Goal: Information Seeking & Learning: Learn about a topic

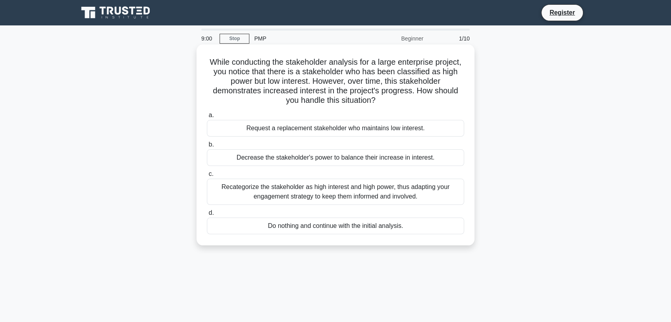
click at [293, 196] on div "Recategorize the stakeholder as high interest and high power, thus adapting you…" at bounding box center [335, 192] width 257 height 26
click at [207, 177] on input "c. Recategorize the stakeholder as high interest and high power, thus adapting …" at bounding box center [207, 174] width 0 height 5
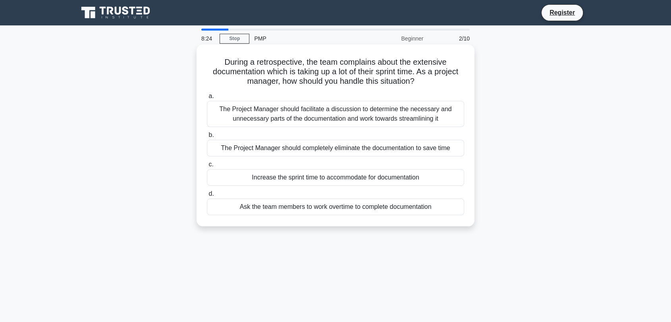
click at [394, 125] on div "The Project Manager should facilitate a discussion to determine the necessary a…" at bounding box center [335, 114] width 257 height 26
click at [207, 99] on input "a. The Project Manager should facilitate a discussion to determine the necessar…" at bounding box center [207, 96] width 0 height 5
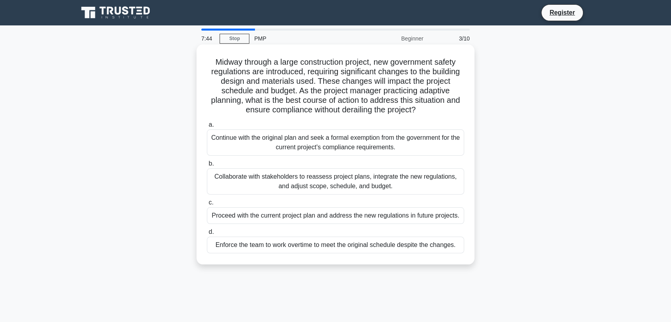
click at [313, 182] on div "Collaborate with stakeholders to reassess project plans, integrate the new regu…" at bounding box center [335, 181] width 257 height 26
click at [207, 166] on input "b. Collaborate with stakeholders to reassess project plans, integrate the new r…" at bounding box center [207, 163] width 0 height 5
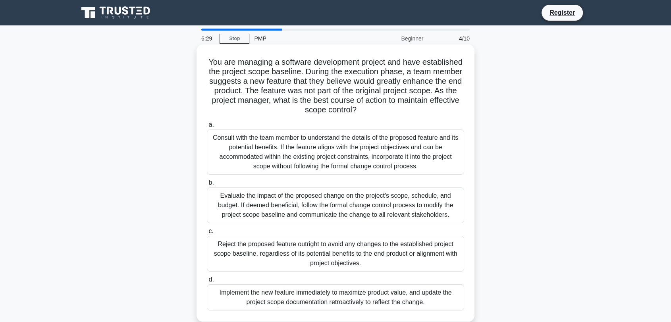
click at [332, 214] on div "Evaluate the impact of the proposed change on the project's scope, schedule, an…" at bounding box center [335, 205] width 257 height 36
click at [207, 185] on input "b. Evaluate the impact of the proposed change on the project's scope, schedule,…" at bounding box center [207, 182] width 0 height 5
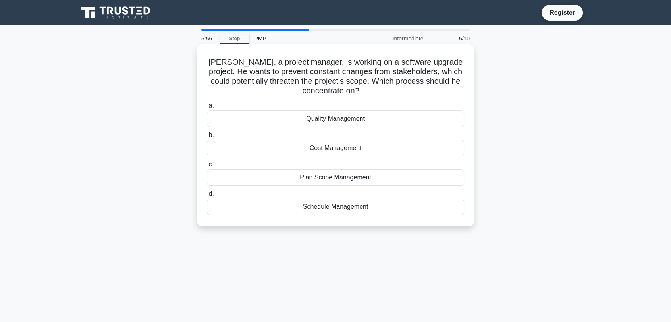
click at [327, 181] on div "Plan Scope Management" at bounding box center [335, 177] width 257 height 17
click at [207, 167] on input "c. Plan Scope Management" at bounding box center [207, 164] width 0 height 5
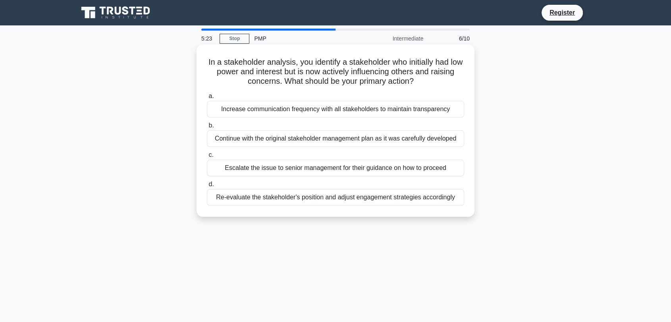
click at [311, 200] on div "Re-evaluate the stakeholder's position and adjust engagement strategies accordi…" at bounding box center [335, 197] width 257 height 17
click at [207, 187] on input "d. Re-evaluate the stakeholder's position and adjust engagement strategies acco…" at bounding box center [207, 184] width 0 height 5
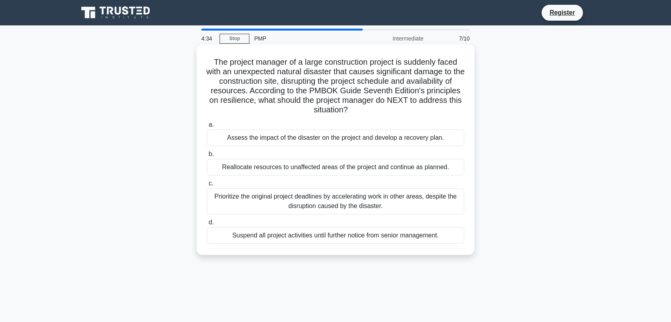
click at [281, 140] on div "Assess the impact of the disaster on the project and develop a recovery plan." at bounding box center [335, 137] width 257 height 17
click at [207, 127] on input "a. Assess the impact of the disaster on the project and develop a recovery plan." at bounding box center [207, 124] width 0 height 5
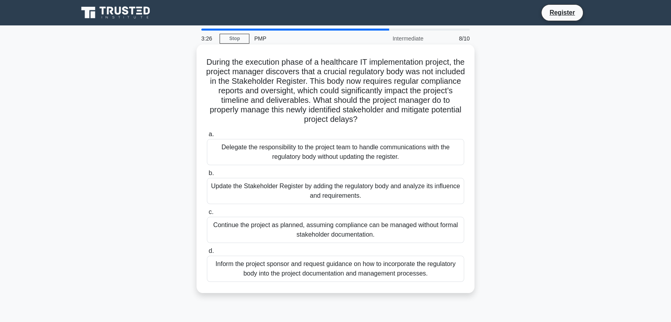
click at [276, 195] on div "Update the Stakeholder Register by adding the regulatory body and analyze its i…" at bounding box center [335, 191] width 257 height 26
click at [207, 176] on input "b. Update the Stakeholder Register by adding the regulatory body and analyze it…" at bounding box center [207, 173] width 0 height 5
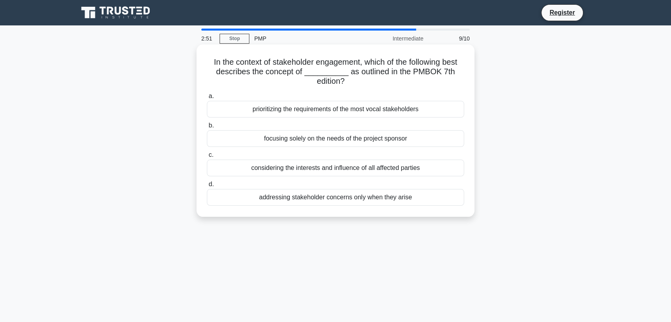
click at [393, 166] on div "considering the interests and influence of all affected parties" at bounding box center [335, 168] width 257 height 17
click at [207, 158] on input "c. considering the interests and influence of all affected parties" at bounding box center [207, 154] width 0 height 5
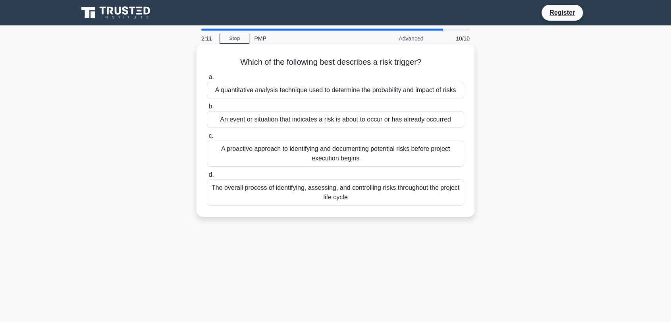
click at [293, 125] on div "An event or situation that indicates a risk is about to occur or has already oc…" at bounding box center [335, 119] width 257 height 17
click at [207, 109] on input "b. An event or situation that indicates a risk is about to occur or has already…" at bounding box center [207, 106] width 0 height 5
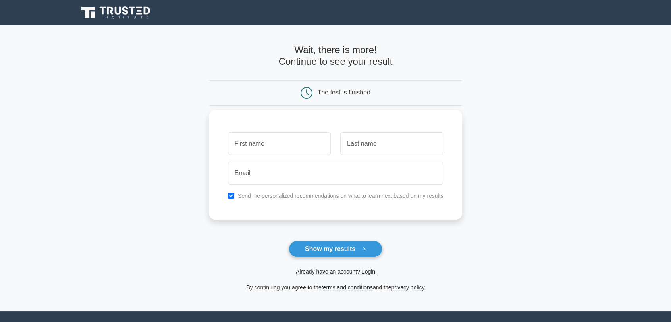
click at [279, 137] on input "text" at bounding box center [279, 143] width 103 height 23
type input "Renju"
click at [356, 147] on input "text" at bounding box center [391, 143] width 103 height 23
type input "Sudhakaran"
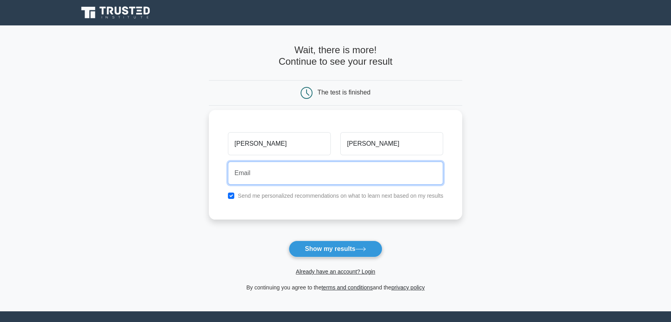
click at [262, 170] on input "email" at bounding box center [336, 173] width 216 height 23
type input "[EMAIL_ADDRESS][DOMAIN_NAME]"
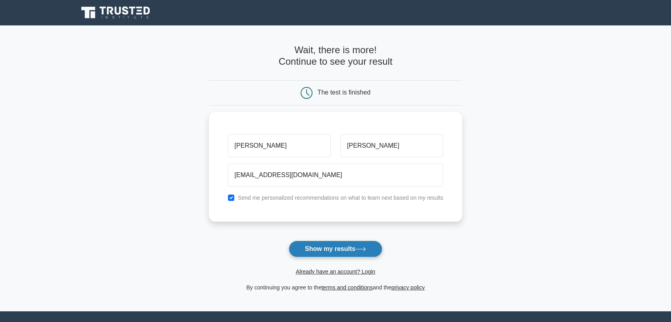
click at [317, 244] on button "Show my results" at bounding box center [336, 249] width 94 height 17
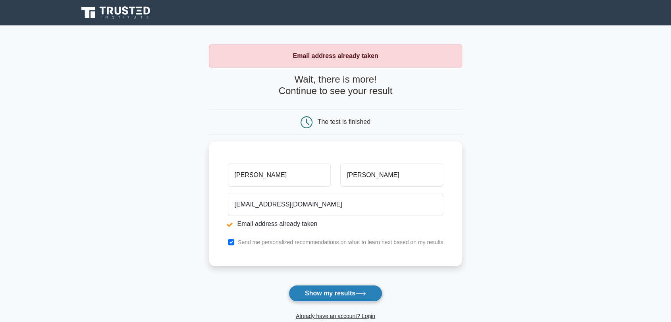
click at [327, 290] on button "Show my results" at bounding box center [336, 293] width 94 height 17
click at [330, 293] on button "Show my results" at bounding box center [336, 293] width 94 height 17
click at [333, 291] on button "Show my results" at bounding box center [336, 293] width 94 height 17
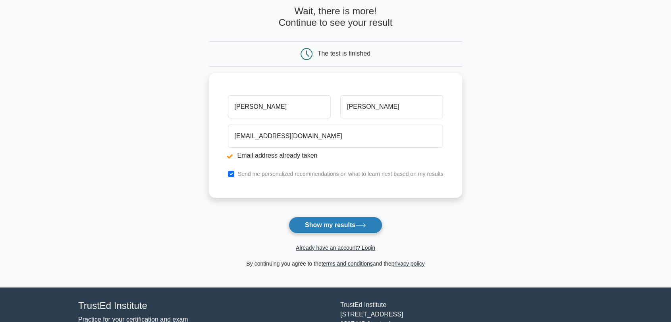
scroll to position [88, 0]
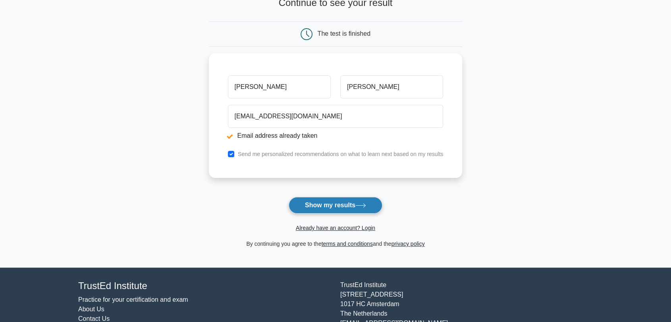
click at [326, 210] on button "Show my results" at bounding box center [336, 205] width 94 height 17
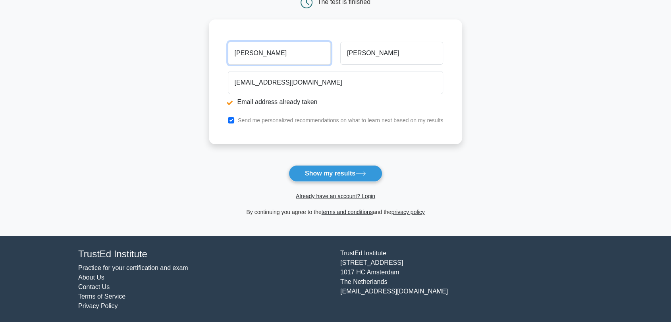
scroll to position [121, 0]
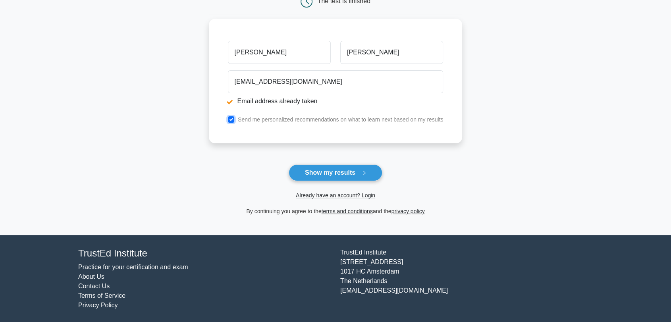
click at [231, 118] on input "checkbox" at bounding box center [231, 119] width 6 height 6
checkbox input "true"
click at [358, 210] on link "terms and conditions" at bounding box center [347, 211] width 51 height 6
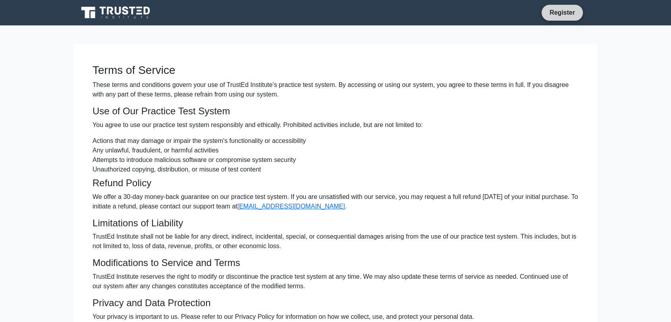
click at [560, 8] on link "Register" at bounding box center [562, 13] width 35 height 10
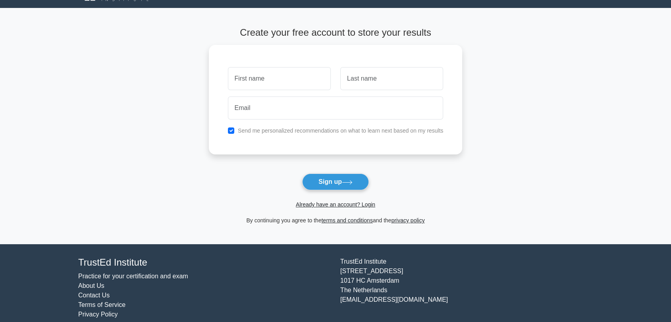
scroll to position [27, 0]
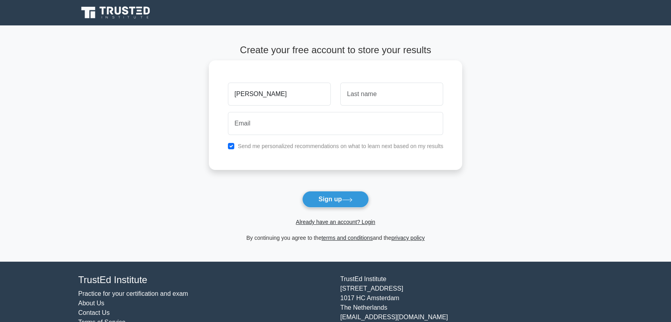
type input "[PERSON_NAME]"
click at [381, 93] on input "text" at bounding box center [391, 94] width 103 height 23
type input "Sudhakaran"
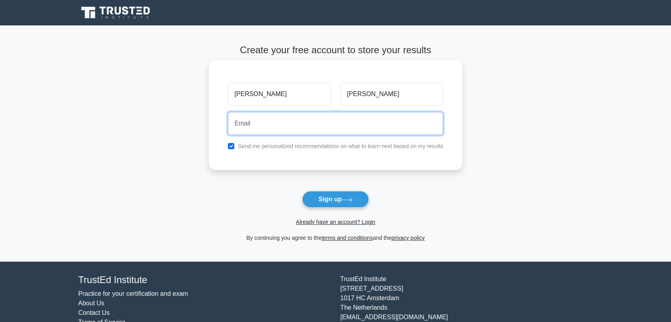
click at [271, 129] on input "email" at bounding box center [336, 123] width 216 height 23
type input "surupjewels@gmail.com"
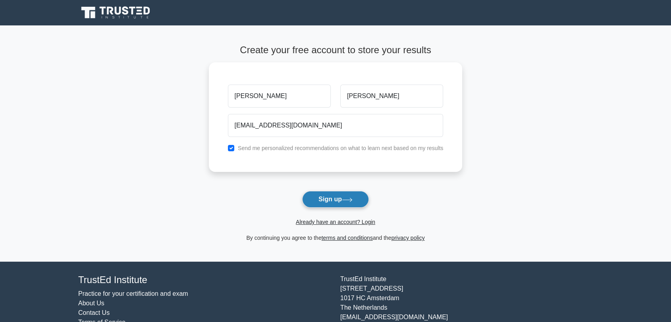
click at [327, 201] on button "Sign up" at bounding box center [335, 199] width 67 height 17
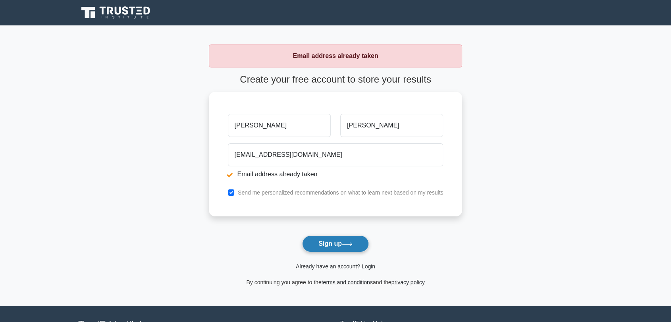
click at [353, 242] on icon at bounding box center [347, 244] width 11 height 4
click at [346, 56] on strong "Email address already taken" at bounding box center [335, 55] width 85 height 7
click at [355, 267] on link "Already have an account? Login" at bounding box center [335, 266] width 79 height 6
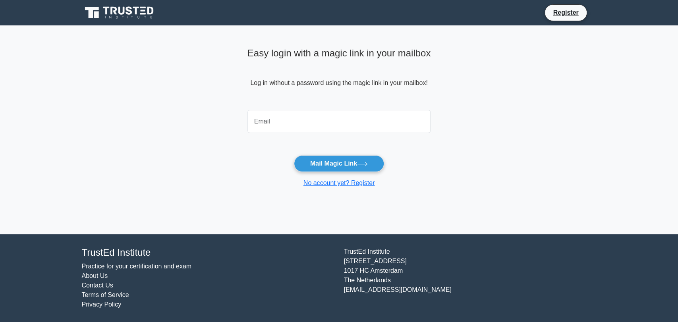
click at [264, 113] on input "email" at bounding box center [338, 121] width 183 height 23
type input "renjusudhakaran19@gmail.com"
click at [322, 163] on button "Mail Magic Link" at bounding box center [339, 163] width 90 height 17
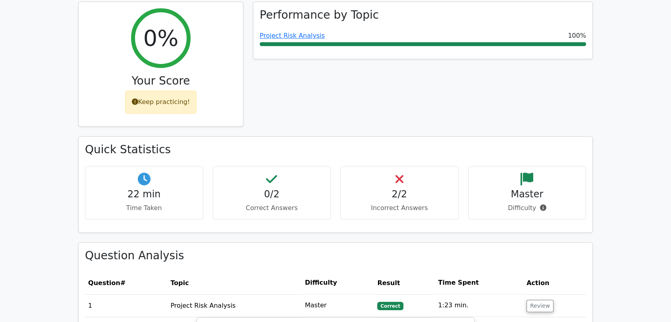
scroll to position [309, 0]
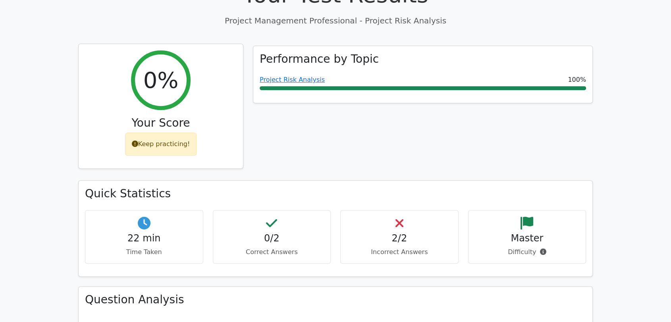
click at [147, 135] on div "Keep practicing!" at bounding box center [161, 144] width 72 height 23
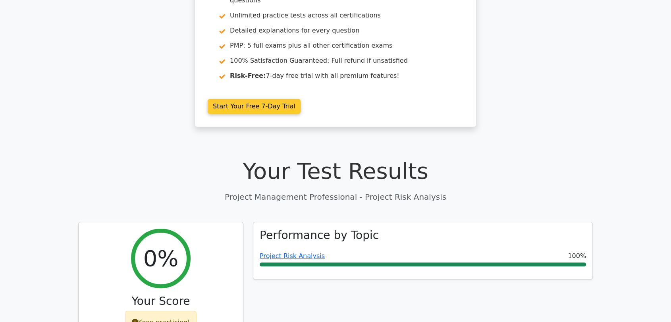
scroll to position [220, 0]
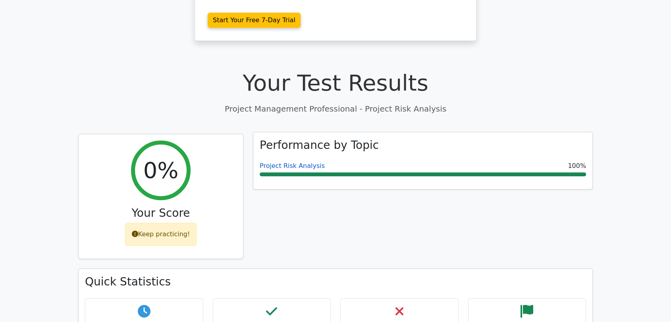
click at [295, 162] on link "Project Risk Analysis" at bounding box center [292, 166] width 65 height 8
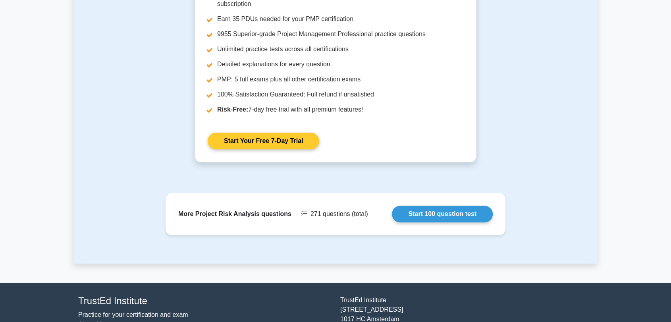
scroll to position [750, 0]
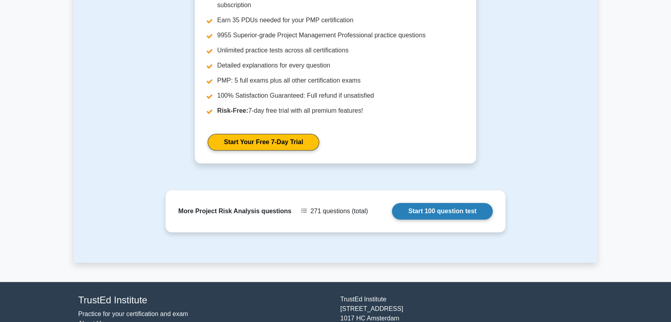
click at [392, 203] on link "Start 100 question test" at bounding box center [442, 211] width 101 height 17
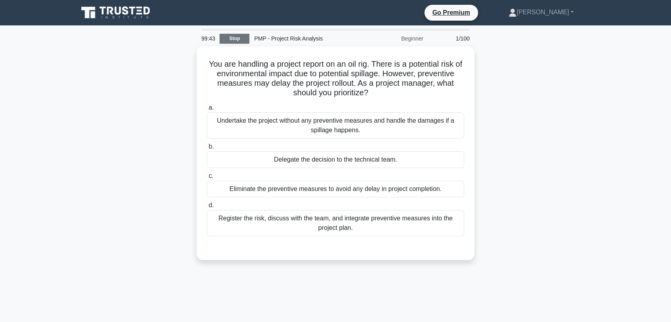
click at [230, 37] on link "Stop" at bounding box center [235, 39] width 30 height 10
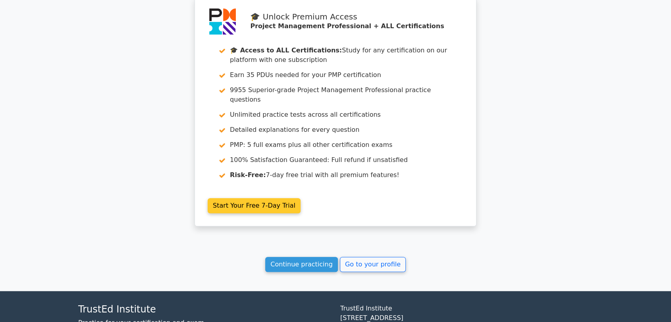
scroll to position [706, 0]
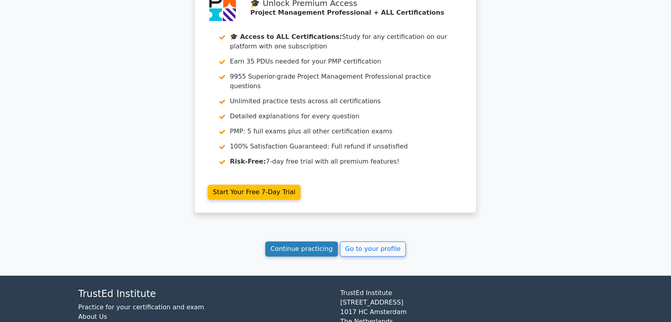
click at [311, 241] on link "Continue practicing" at bounding box center [301, 248] width 73 height 15
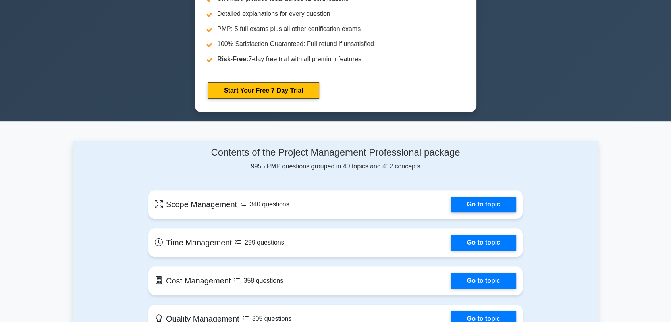
scroll to position [441, 0]
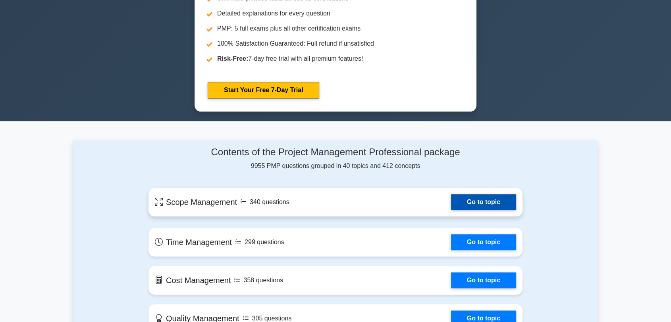
click at [480, 197] on link "Go to topic" at bounding box center [483, 202] width 65 height 16
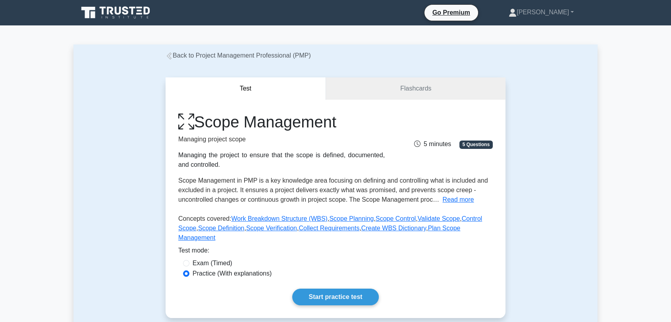
click at [191, 259] on div "Exam (Timed)" at bounding box center [335, 264] width 305 height 10
click at [187, 260] on input "Exam (Timed)" at bounding box center [186, 263] width 6 height 6
radio input "true"
click at [453, 198] on button "Read more" at bounding box center [457, 200] width 31 height 10
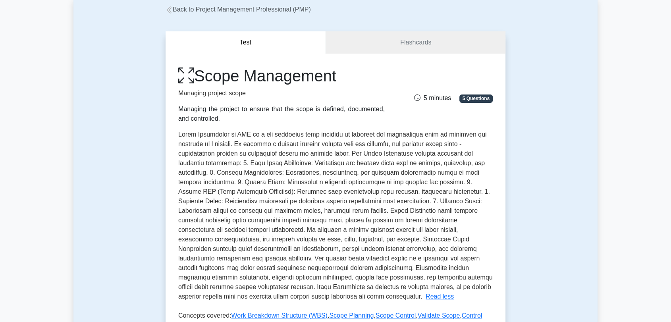
scroll to position [88, 0]
